Goal: Task Accomplishment & Management: Complete application form

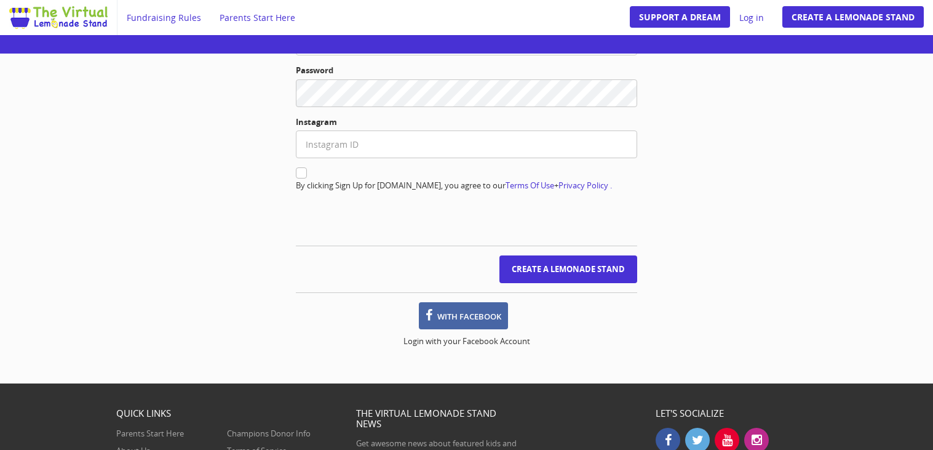
scroll to position [221, 0]
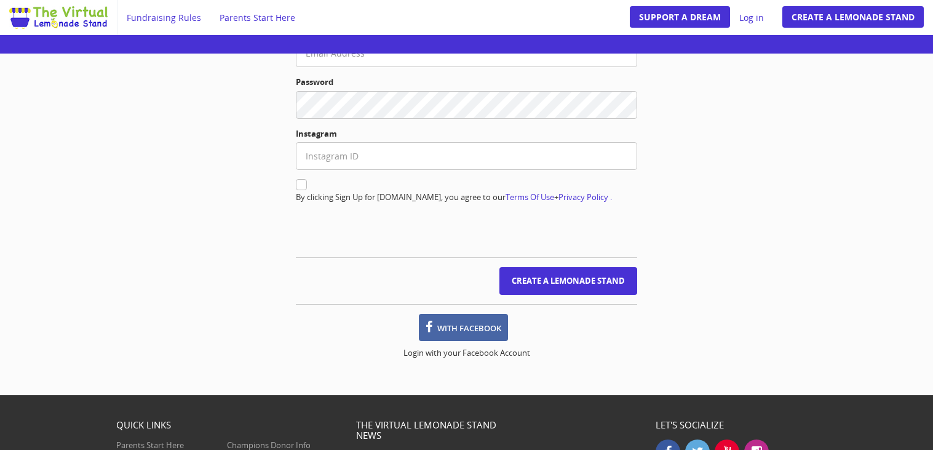
click at [419, 128] on label "Instagram" at bounding box center [466, 134] width 341 height 12
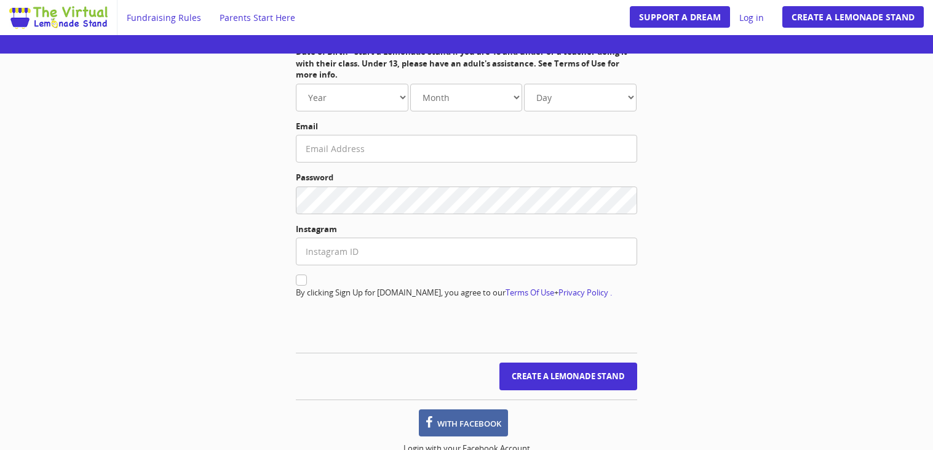
scroll to position [122, 0]
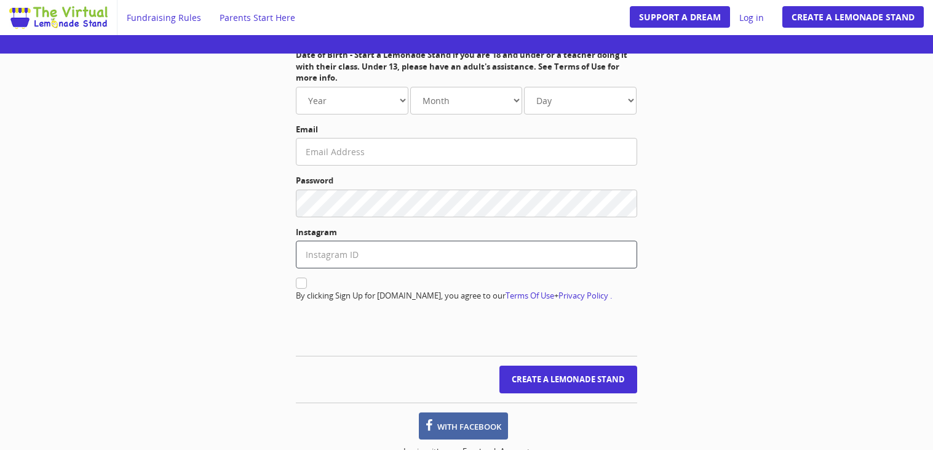
click at [368, 241] on input "text" at bounding box center [466, 255] width 341 height 28
click at [375, 244] on input "text" at bounding box center [466, 255] width 341 height 28
type input "reaperinvestigation"
click at [563, 386] on input "Create a Lemonade Stand" at bounding box center [569, 379] width 138 height 28
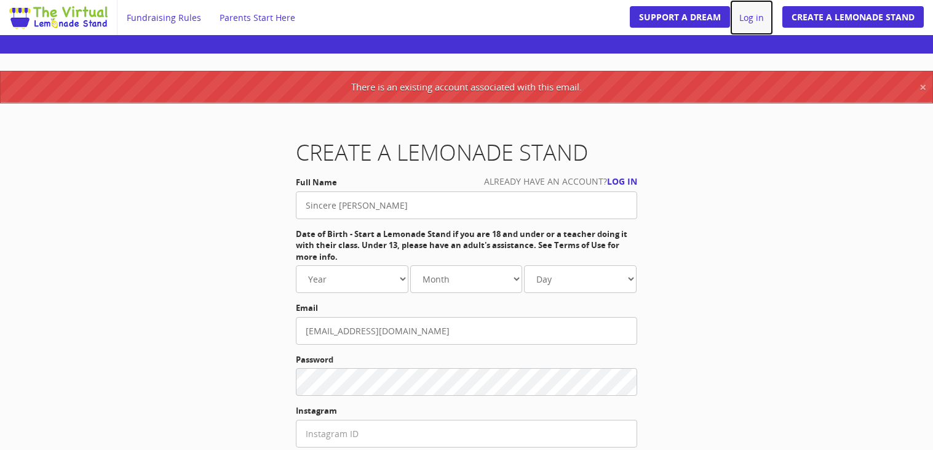
click at [760, 20] on link "Log in" at bounding box center [751, 17] width 43 height 35
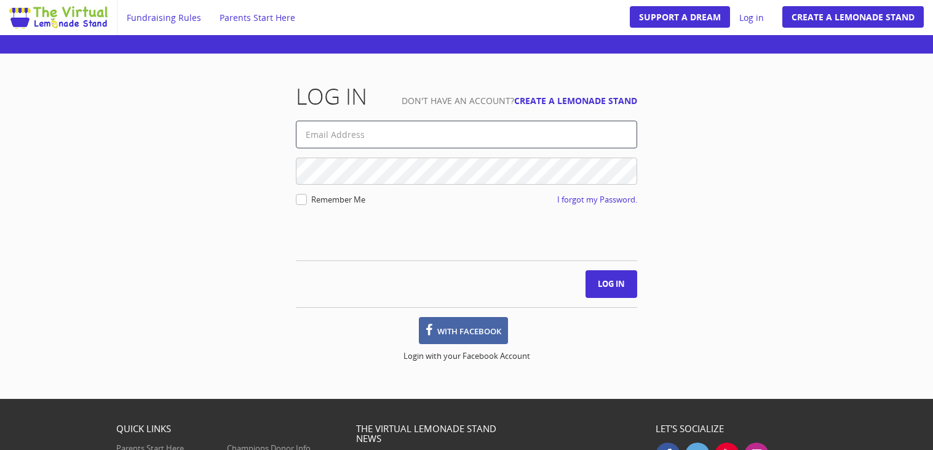
click at [393, 127] on input "text" at bounding box center [466, 135] width 341 height 28
type input "sincereoliver@pva.philasd.org"
click at [587, 281] on input "Log in" at bounding box center [612, 284] width 52 height 28
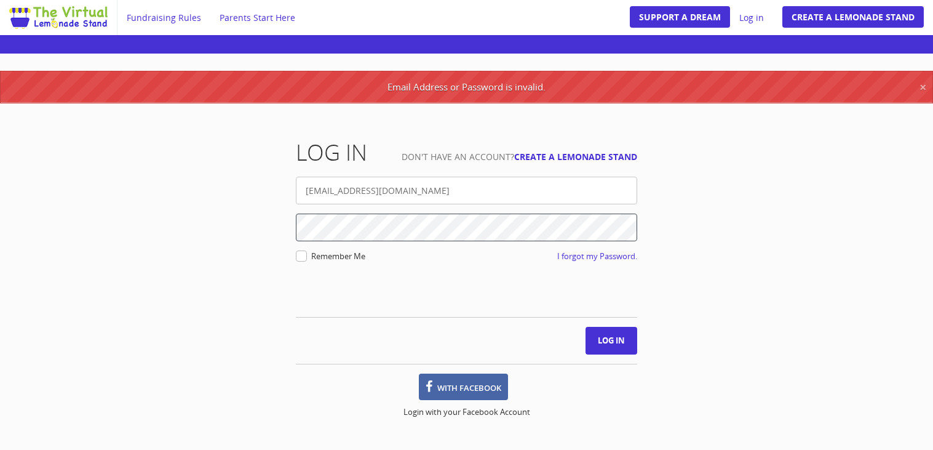
click at [586, 327] on input "Log in" at bounding box center [612, 341] width 52 height 28
click at [818, 19] on link "Create a Lemonade Stand" at bounding box center [854, 17] width 142 height 22
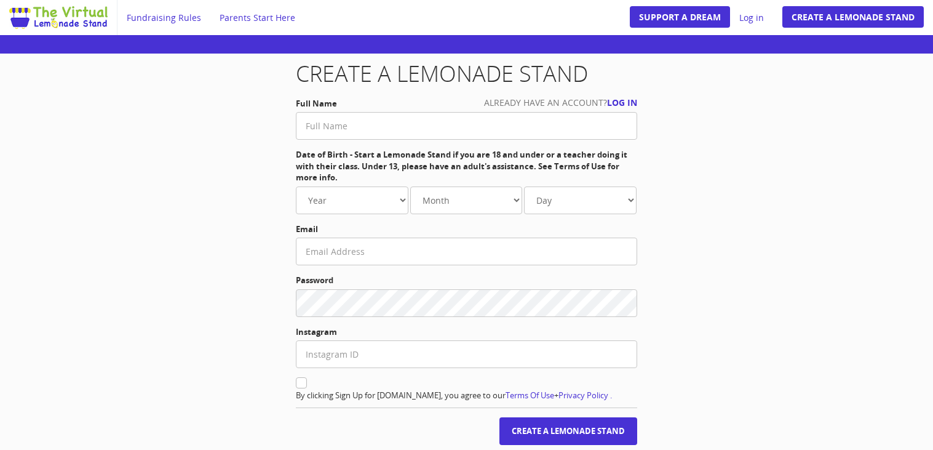
scroll to position [24, 0]
click at [325, 119] on input "text" at bounding box center [466, 125] width 341 height 28
type input "Sincere Oliver"
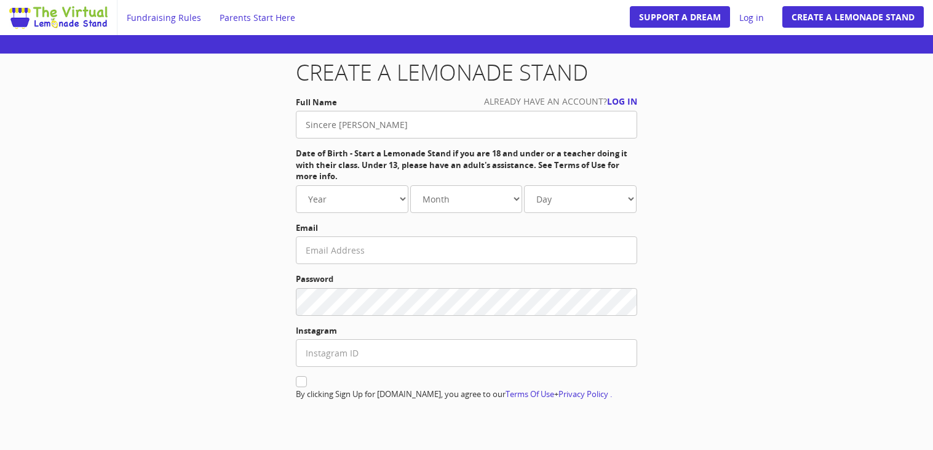
click at [388, 180] on label "Date of Birth - Start a Lemonade Stand if you are 18 and under or a teacher doi…" at bounding box center [466, 165] width 341 height 34
click at [366, 212] on select "Year 1980 1981 1982 1983 1984 1985 1986 1987 1988 1989 1990 1991 1992 1993 1994…" at bounding box center [352, 199] width 113 height 28
select select "2010"
click at [296, 185] on select "Year 1980 1981 1982 1983 1984 1985 1986 1987 1988 1989 1990 1991 1992 1993 1994…" at bounding box center [352, 199] width 113 height 28
click at [428, 208] on select "Month Jan. Feb. Mar. Apr. May Jun. Jul. Aug. Sep. Oct. Nov. Dec." at bounding box center [466, 199] width 113 height 28
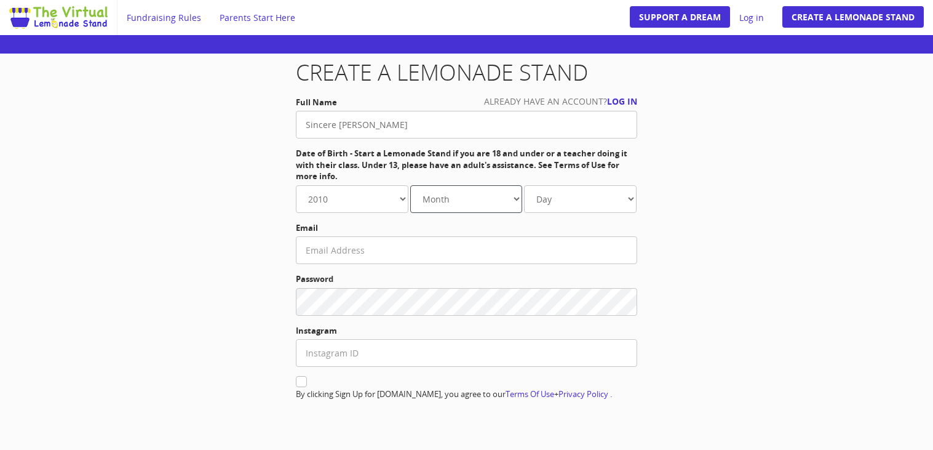
select select "5"
click at [410, 185] on select "Month Jan. Feb. Mar. Apr. May Jun. Jul. Aug. Sep. Oct. Nov. Dec." at bounding box center [466, 199] width 113 height 28
click at [575, 203] on select "Day 1 2 3 4 5 6 7 8 9 10 11 12 13 14 15 16 17 18 19 20 21 22 23 24" at bounding box center [580, 199] width 113 height 28
select select "31"
click at [524, 185] on select "Day 1 2 3 4 5 6 7 8 9 10 11 12 13 14 15 16 17 18 19 20 21 22 23 24" at bounding box center [580, 199] width 113 height 28
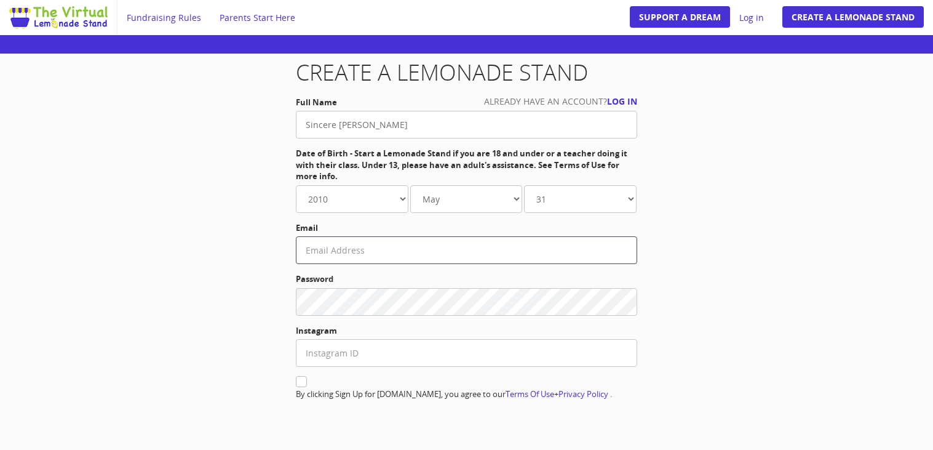
click at [508, 245] on input "text" at bounding box center [466, 250] width 341 height 28
type input "boxedtorizzy@gmail.com"
drag, startPoint x: 410, startPoint y: 248, endPoint x: 140, endPoint y: 196, distance: 275.7
click at [140, 196] on div "Create a Lemonade Stand Already have an account? Log in Full Name Sincere Olive…" at bounding box center [467, 310] width 720 height 501
type input "9497307@philasd.org"
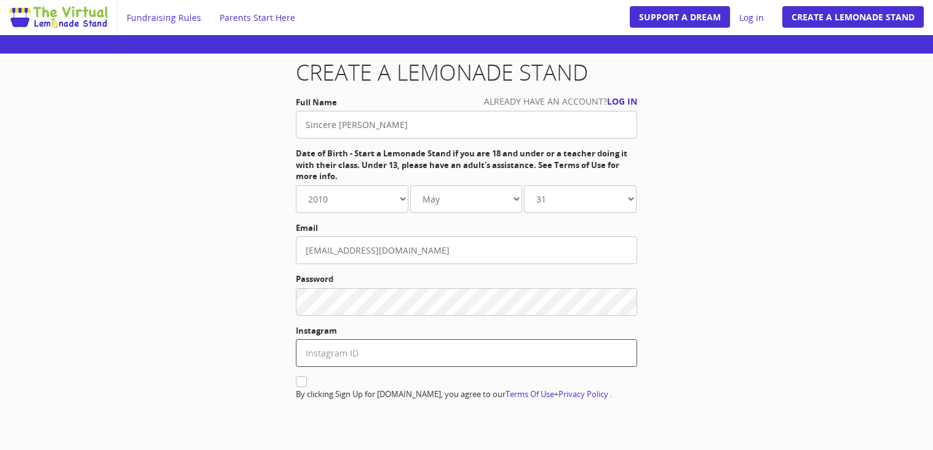
click at [421, 354] on input "text" at bounding box center [466, 353] width 341 height 28
type input "reaperinvestigation"
click at [441, 373] on form "Full Name Sincere Oliver Date of Birth - Start a Lemonade Stand if you are 18 a…" at bounding box center [466, 294] width 341 height 395
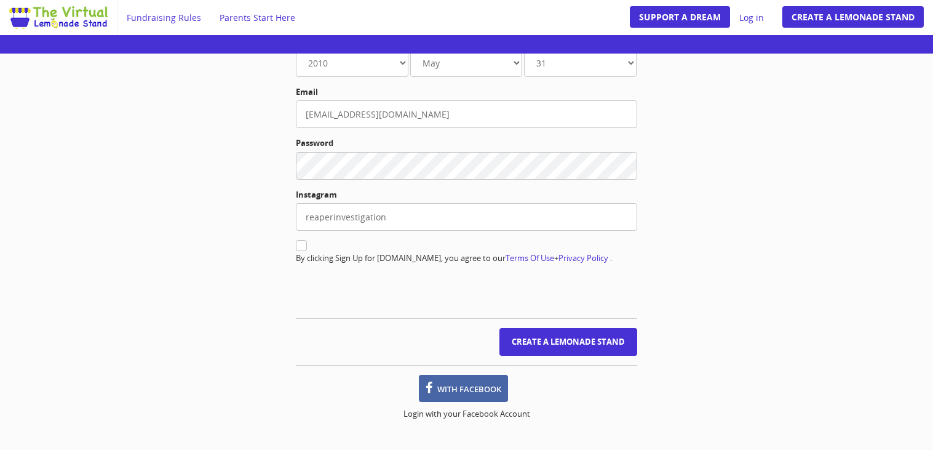
scroll to position [172, 0]
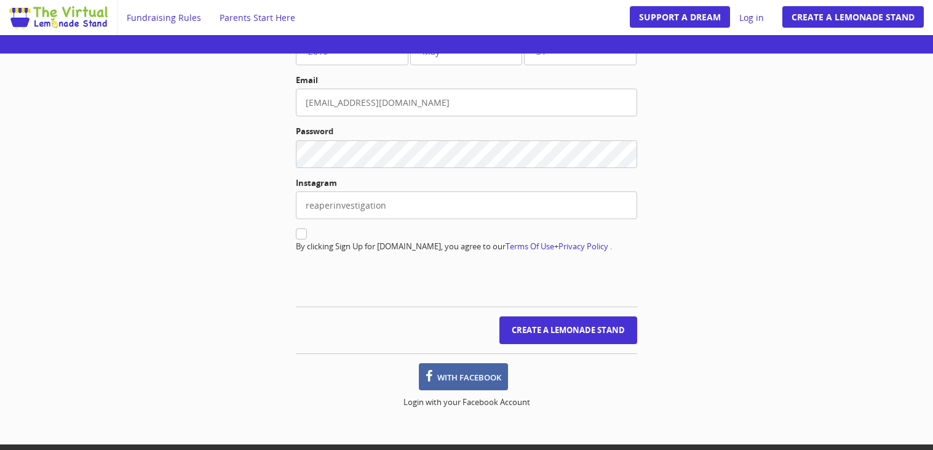
click at [298, 237] on icon at bounding box center [301, 233] width 11 height 11
click at [298, 237] on input "checkbox" at bounding box center [302, 235] width 8 height 8
checkbox input "true"
click at [530, 339] on input "Create a Lemonade Stand" at bounding box center [569, 330] width 138 height 28
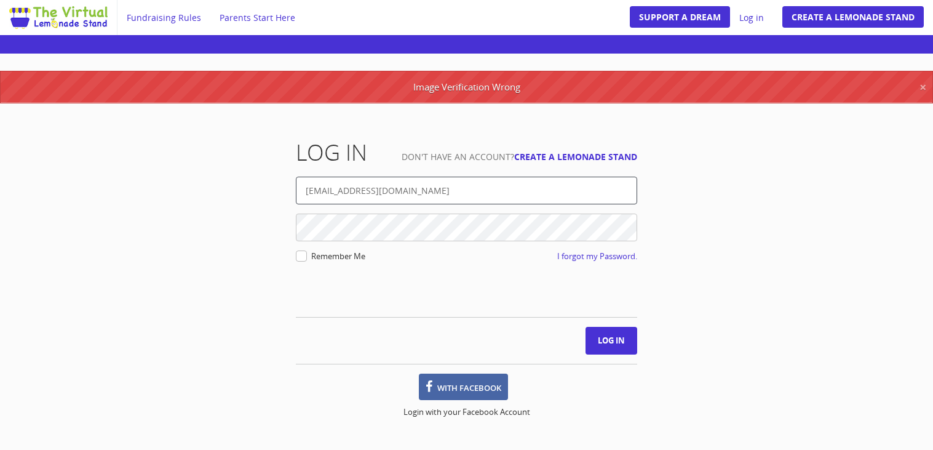
drag, startPoint x: 484, startPoint y: 201, endPoint x: 396, endPoint y: 162, distance: 96.1
click at [396, 162] on div "Log in Don't have an account? Create a Lemonade Stand sincereoliver@pva.philasd…" at bounding box center [467, 282] width 360 height 284
click at [442, 196] on input "sincereoliver@pva.philasd.org" at bounding box center [466, 191] width 341 height 28
drag, startPoint x: 442, startPoint y: 196, endPoint x: 227, endPoint y: 144, distance: 221.0
click at [227, 144] on div "Log in Don't have an account? Create a Lemonade Stand sincereoliver@pva.philasd…" at bounding box center [467, 282] width 720 height 284
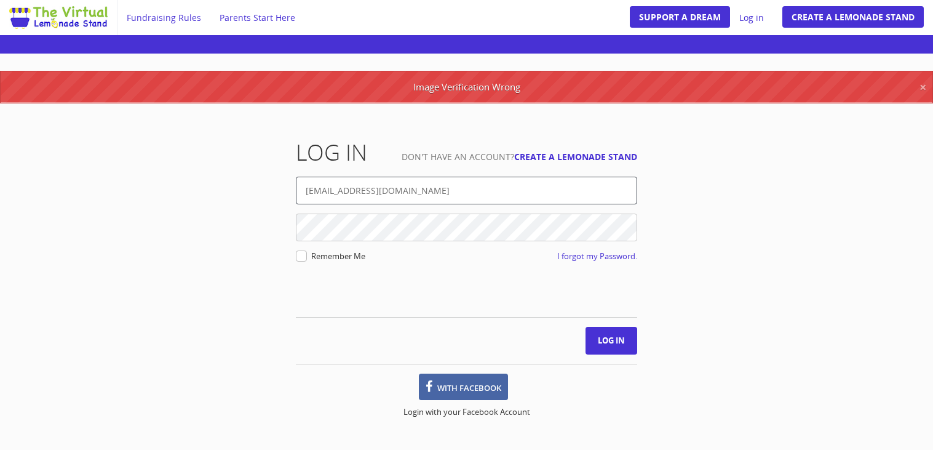
type input "="
type input "[EMAIL_ADDRESS][DOMAIN_NAME]"
click at [586, 327] on input "Log in" at bounding box center [612, 341] width 52 height 28
click at [604, 333] on input "Log in" at bounding box center [612, 341] width 52 height 28
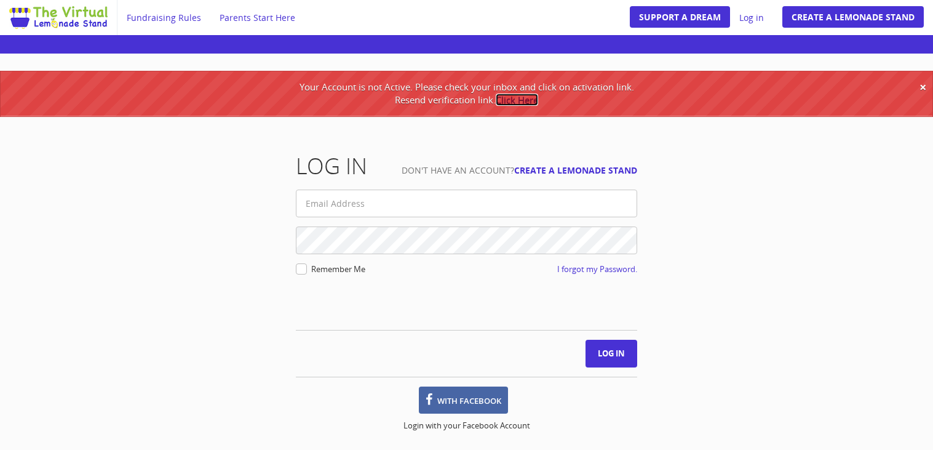
click at [521, 95] on link "Click Here" at bounding box center [517, 100] width 42 height 12
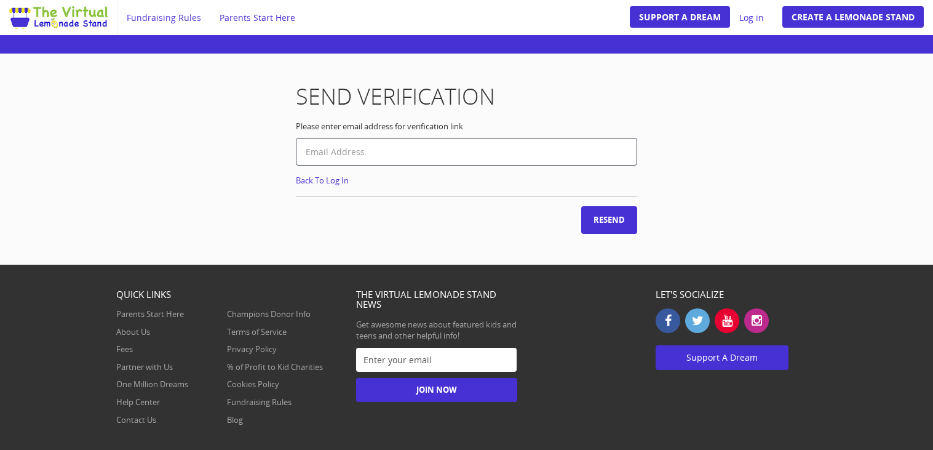
click at [485, 140] on input "text" at bounding box center [466, 152] width 341 height 28
type input "[EMAIL_ADDRESS][DOMAIN_NAME]"
click at [592, 222] on input "Resend" at bounding box center [609, 220] width 56 height 28
click at [586, 214] on input "Resend" at bounding box center [609, 220] width 56 height 28
click at [601, 215] on input "Resend" at bounding box center [609, 220] width 56 height 28
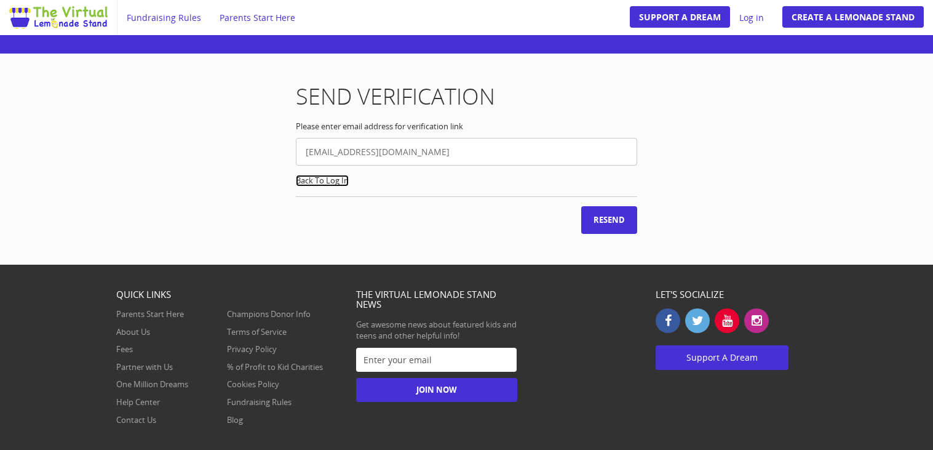
click at [333, 175] on link "Back To Log In" at bounding box center [322, 181] width 53 height 12
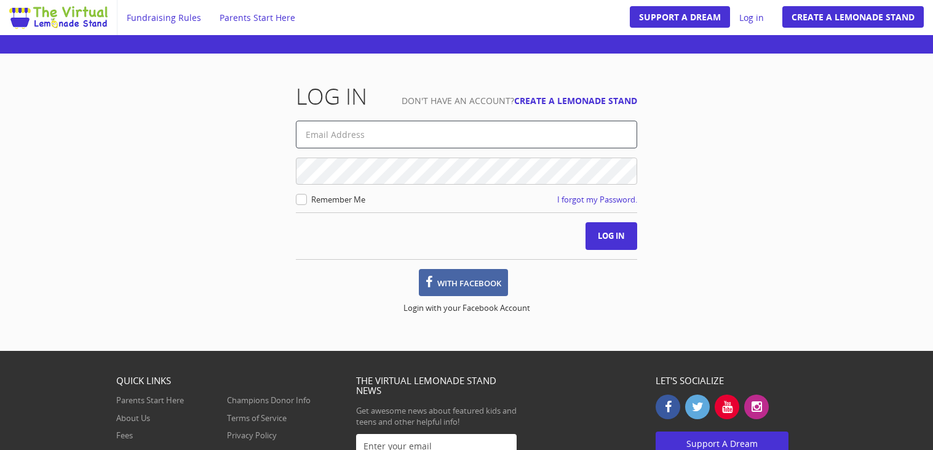
click at [417, 135] on input "text" at bounding box center [466, 135] width 341 height 28
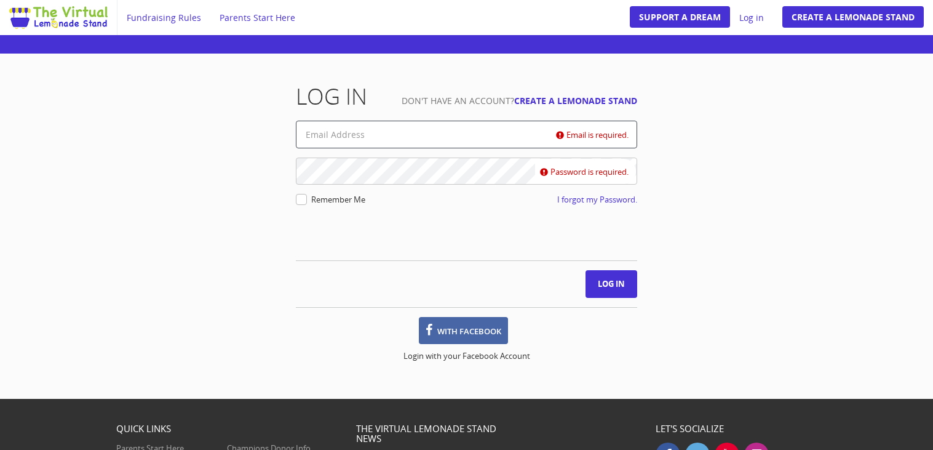
click at [381, 145] on input "Email is required." at bounding box center [466, 135] width 341 height 28
type input "9497307@philasd.org"
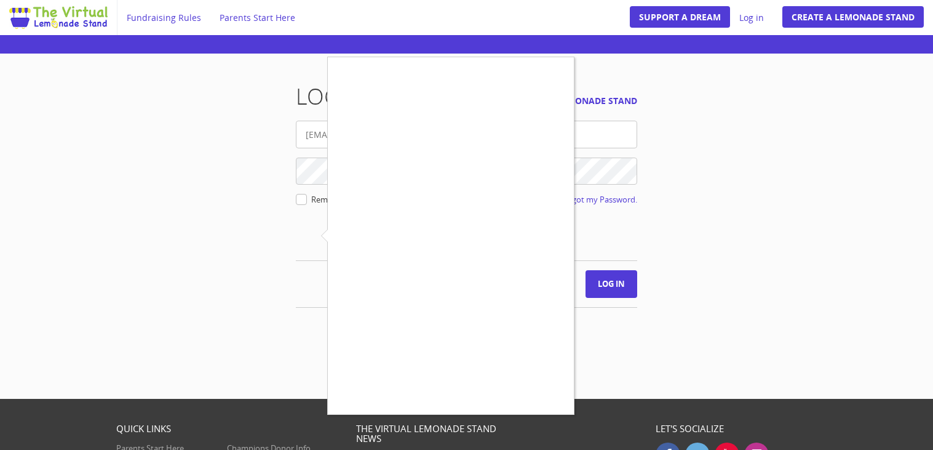
click at [621, 436] on div at bounding box center [466, 225] width 933 height 450
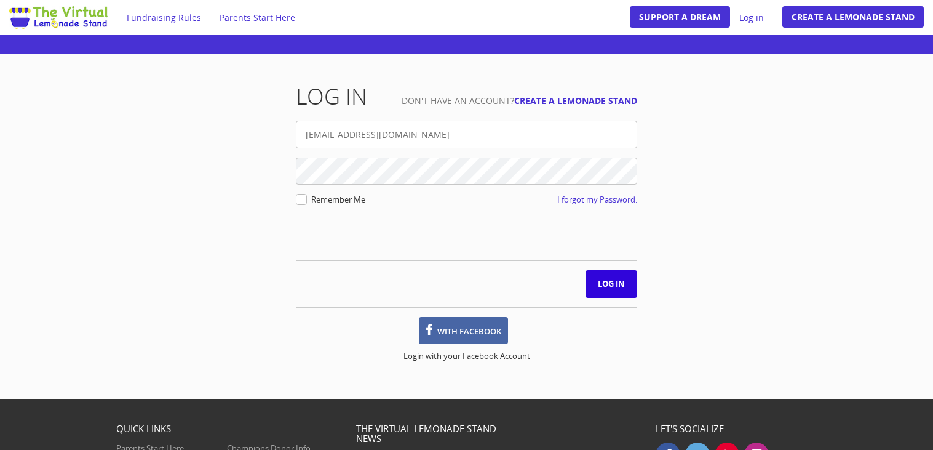
click at [611, 274] on input "Log in" at bounding box center [612, 284] width 52 height 28
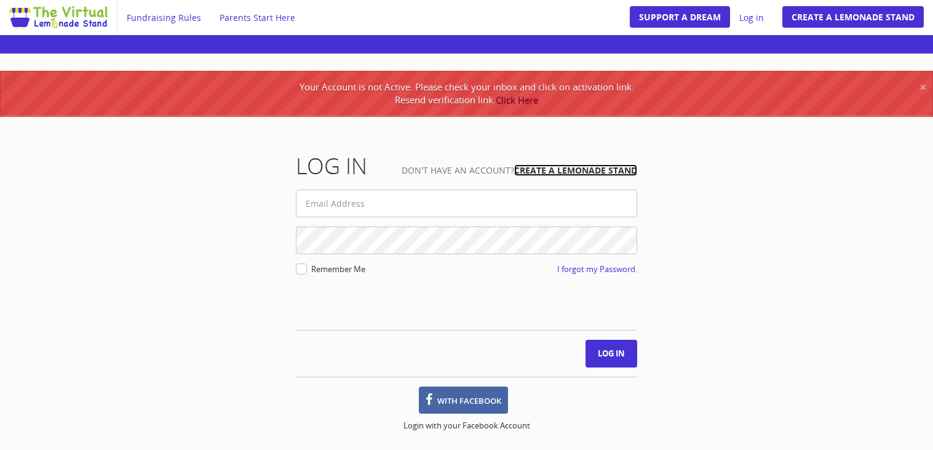
click at [546, 174] on link "Create a Lemonade Stand" at bounding box center [575, 170] width 123 height 12
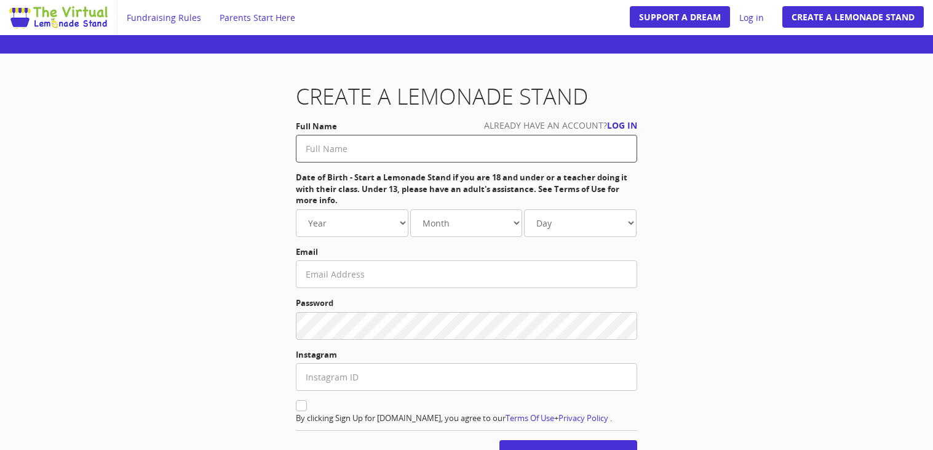
click at [426, 138] on input "text" at bounding box center [466, 149] width 341 height 28
type input "Sincere [PERSON_NAME]"
click at [365, 237] on form "Full Name Sincere Oliver Date of Birth - Start a Lemonade Stand if you are 18 a…" at bounding box center [466, 318] width 341 height 395
click at [366, 207] on div "Date of Birth - Start a Lemonade Stand if you are 18 and under or a teacher doi…" at bounding box center [466, 204] width 341 height 65
click at [373, 220] on select "Year 1980 1981 1982 1983 1984 1985 1986 1987 1988 1989 1990 1991 1992 1993 1994…" at bounding box center [352, 223] width 113 height 28
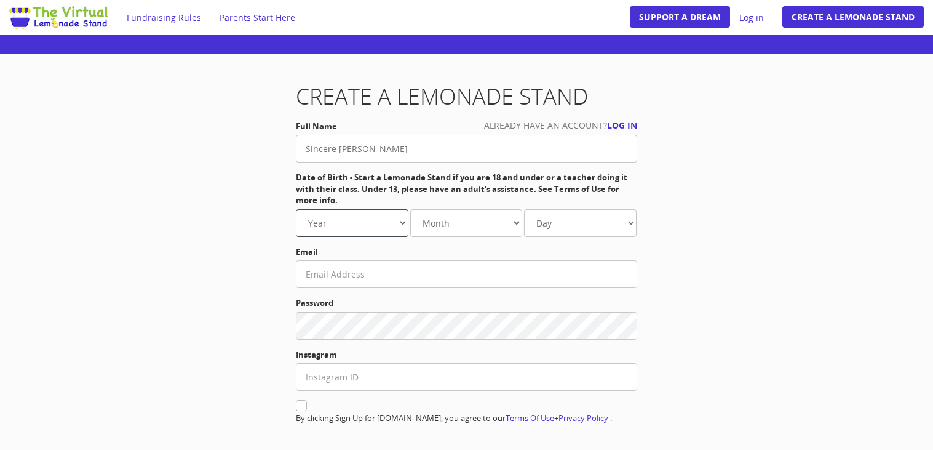
select select "2010"
click at [296, 209] on select "Year 1980 1981 1982 1983 1984 1985 1986 1987 1988 1989 1990 1991 1992 1993 1994…" at bounding box center [352, 223] width 113 height 28
click at [469, 228] on select "Month Jan. Feb. Mar. Apr. May Jun. Jul. Aug. Sep. Oct. Nov. Dec." at bounding box center [466, 223] width 113 height 28
select select "5"
click at [410, 209] on select "Month Jan. Feb. Mar. Apr. May Jun. Jul. Aug. Sep. Oct. Nov. Dec." at bounding box center [466, 223] width 113 height 28
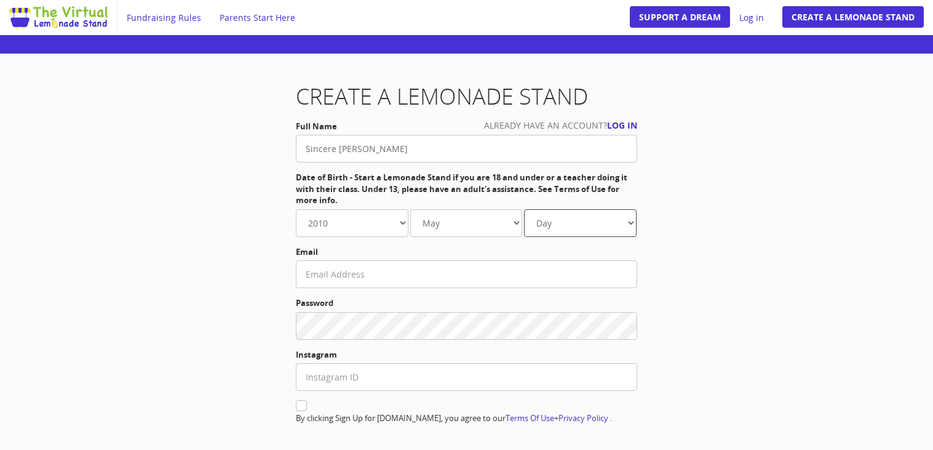
click at [545, 221] on select "Day 1 2 3 4 5 6 7 8 9 10 11 12 13 14 15 16 17 18 19 20 21 22 23 24" at bounding box center [580, 223] width 113 height 28
select select "31"
click at [524, 209] on select "Day 1 2 3 4 5 6 7 8 9 10 11 12 13 14 15 16 17 18 19 20 21 22 23 24" at bounding box center [580, 223] width 113 height 28
click at [487, 266] on input "text" at bounding box center [466, 274] width 341 height 28
type input "9497307@philasd.org"
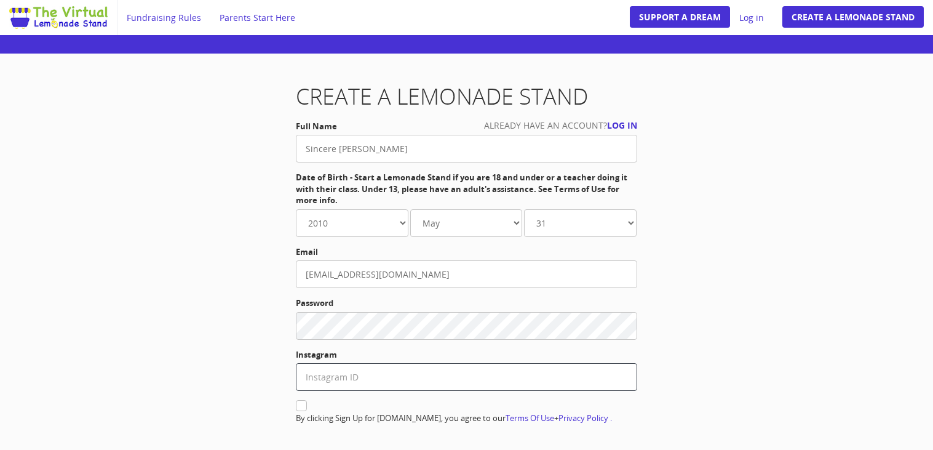
click at [369, 381] on input "text" at bounding box center [466, 377] width 341 height 28
type input "reaperinvestigation"
click at [696, 348] on div "One upper case characters One Lower case character One number One special chrac…" at bounding box center [707, 311] width 122 height 92
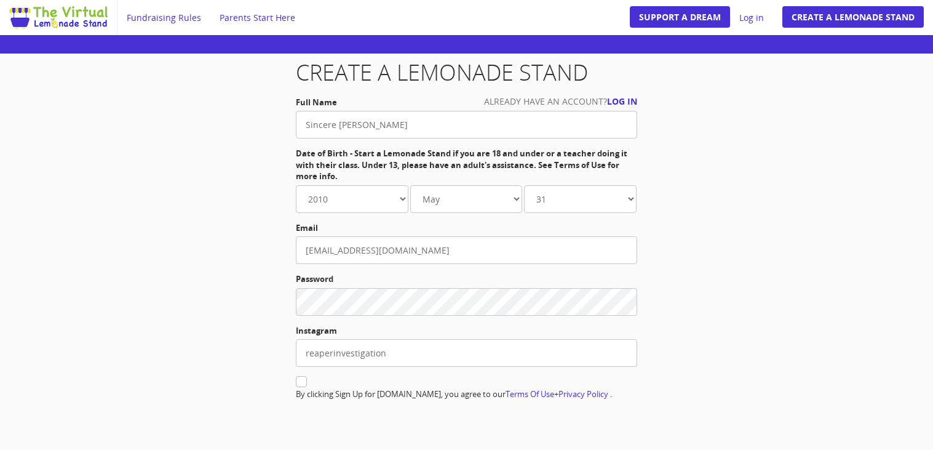
click at [687, 372] on div "Create a Lemonade Stand Already have an account? Log in Full Name Sincere Olive…" at bounding box center [467, 310] width 720 height 501
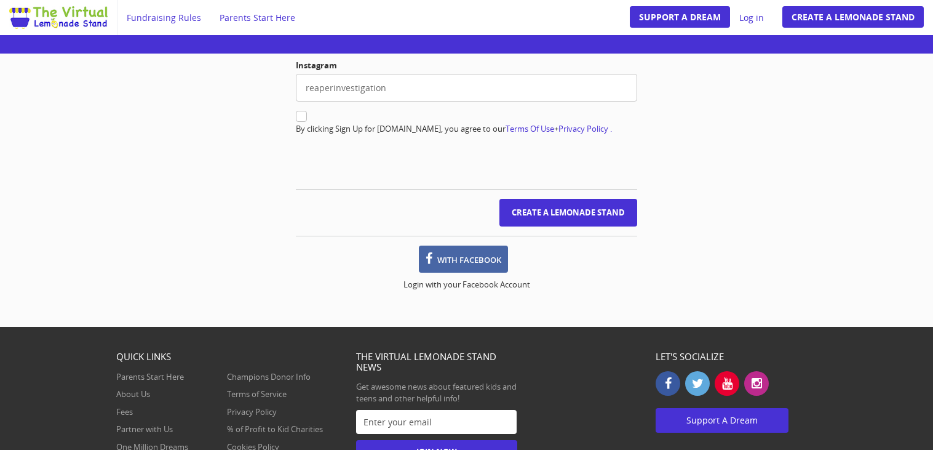
scroll to position [295, 0]
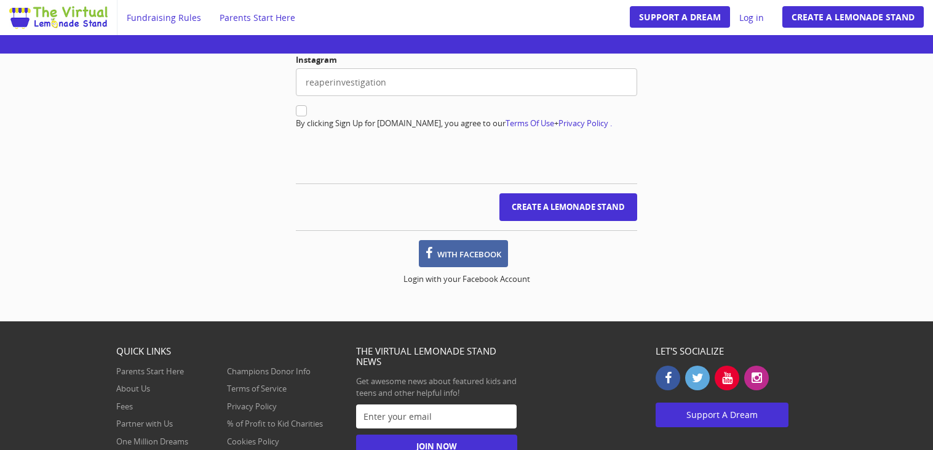
click at [298, 106] on icon at bounding box center [301, 110] width 11 height 11
click at [298, 108] on input "checkbox" at bounding box center [302, 112] width 8 height 8
checkbox input "true"
click at [556, 221] on input "Create a Lemonade Stand" at bounding box center [569, 207] width 138 height 28
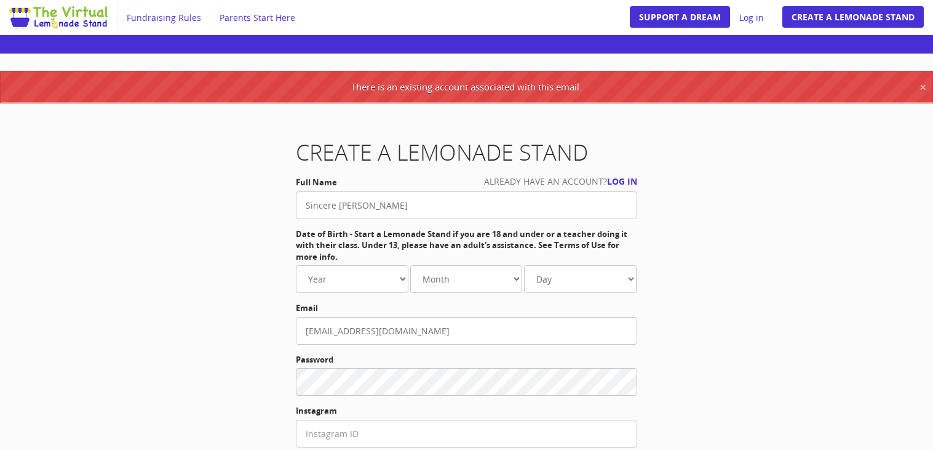
click at [629, 182] on label "Full Name" at bounding box center [466, 183] width 341 height 12
click at [625, 177] on label "Full Name" at bounding box center [466, 183] width 341 height 12
click at [625, 173] on div "Create a Lemonade Stand Already have an account? Log in Full Name Sincere [PERS…" at bounding box center [467, 390] width 360 height 501
click at [625, 178] on label "Full Name" at bounding box center [466, 183] width 341 height 12
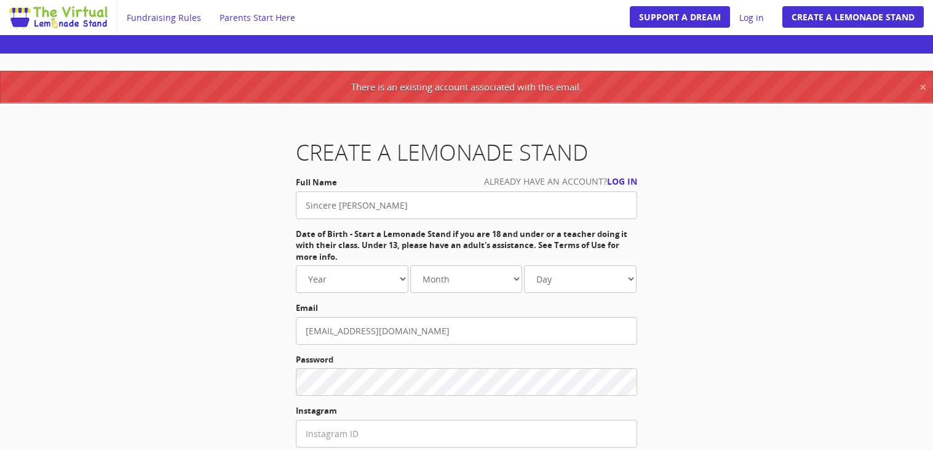
click at [625, 177] on label "Full Name" at bounding box center [466, 183] width 341 height 12
click at [633, 180] on label "Full Name" at bounding box center [466, 183] width 341 height 12
click at [623, 179] on label "Full Name" at bounding box center [466, 183] width 341 height 12
click at [756, 24] on link "Log in" at bounding box center [751, 17] width 43 height 35
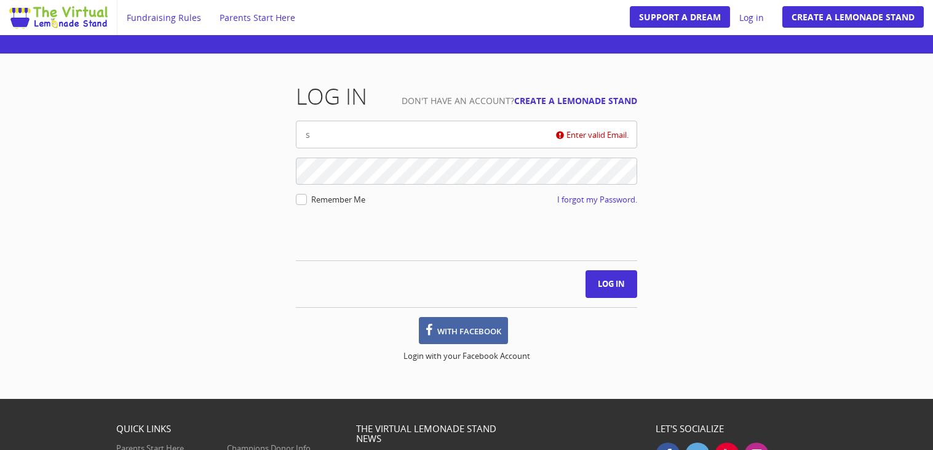
type input "[EMAIL_ADDRESS][DOMAIN_NAME]"
click at [599, 209] on form "[EMAIL_ADDRESS][DOMAIN_NAME] Password is required. Remember Me I forgot my Pass…" at bounding box center [466, 210] width 341 height 178
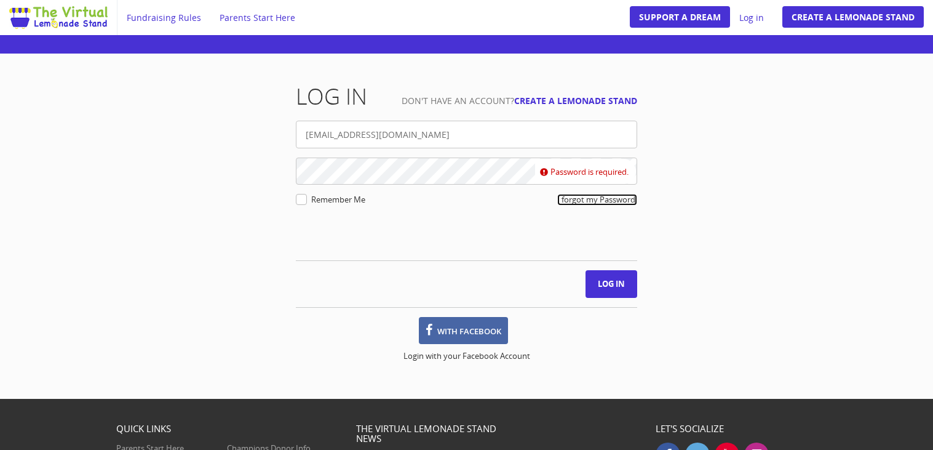
click at [599, 204] on link "I forgot my Password." at bounding box center [597, 200] width 80 height 12
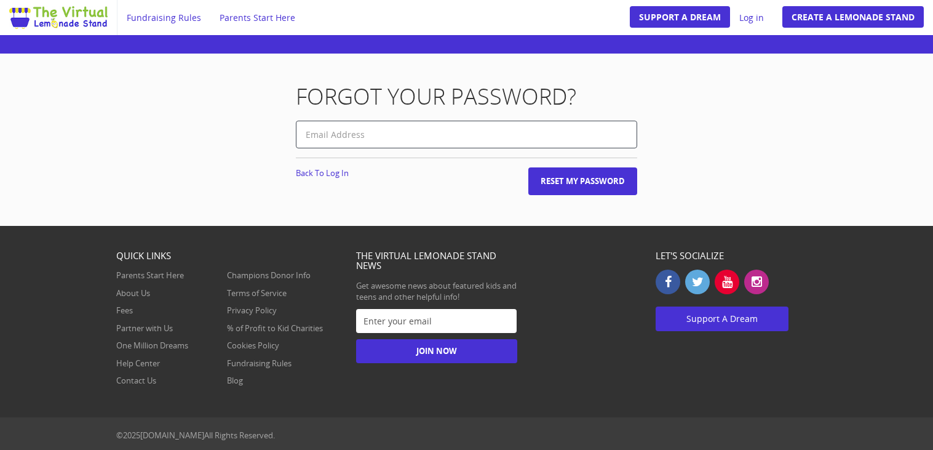
click at [458, 134] on input "text" at bounding box center [466, 135] width 341 height 28
type input "s"
type input "[EMAIL_ADDRESS][DOMAIN_NAME]"
click at [546, 186] on input "Reset My Password" at bounding box center [583, 181] width 109 height 28
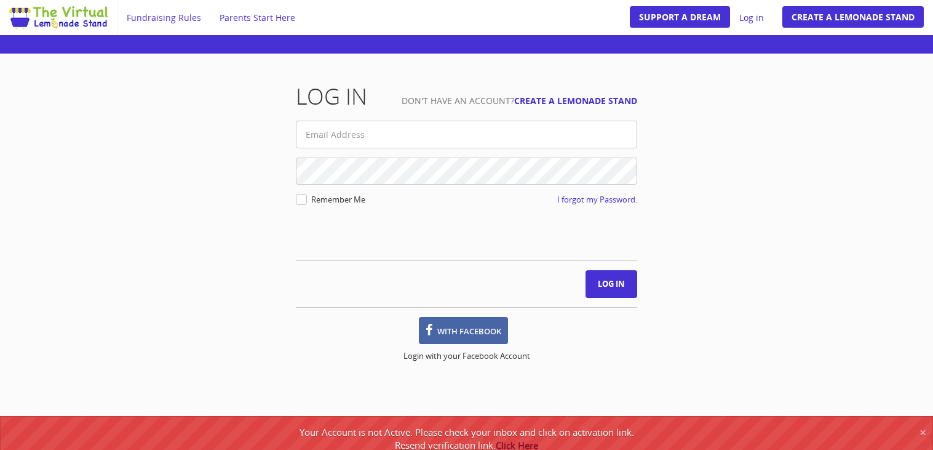
click at [519, 397] on div "Log in Don't have an account? Create a Lemonade Stand Remember Me I forgot my P…" at bounding box center [467, 226] width 720 height 345
click at [516, 396] on div "Log in Don't have an account? Create a Lemonade Stand Remember Me I forgot my P…" at bounding box center [467, 226] width 720 height 345
